Goal: Transaction & Acquisition: Purchase product/service

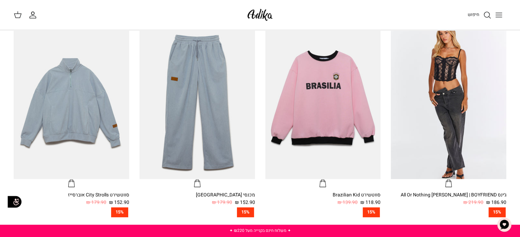
scroll to position [239, 0]
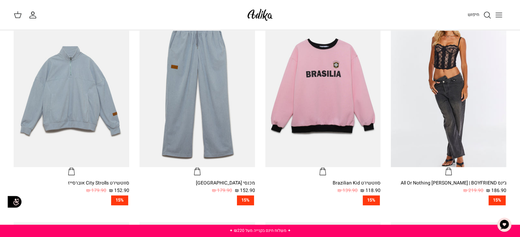
click at [486, 16] on icon "חיפוש" at bounding box center [487, 15] width 8 height 8
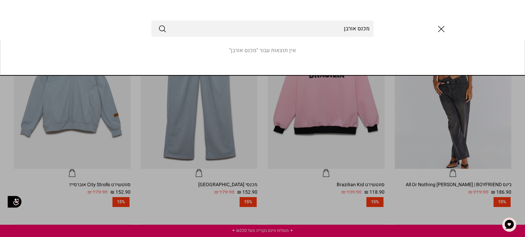
type input "מכנס אורבן"
click at [158, 24] on button "Submit" at bounding box center [162, 28] width 8 height 9
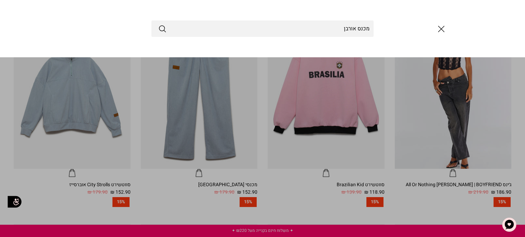
click at [440, 30] on icon "סגור" at bounding box center [441, 29] width 12 height 12
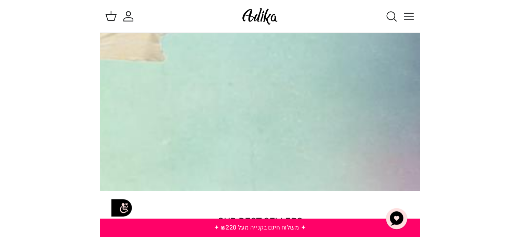
scroll to position [282, 0]
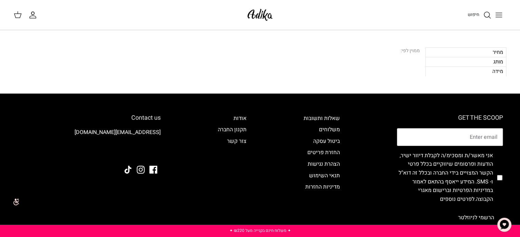
click at [500, 15] on line "Toggle menu" at bounding box center [498, 15] width 6 height 0
